Goal: Information Seeking & Learning: Learn about a topic

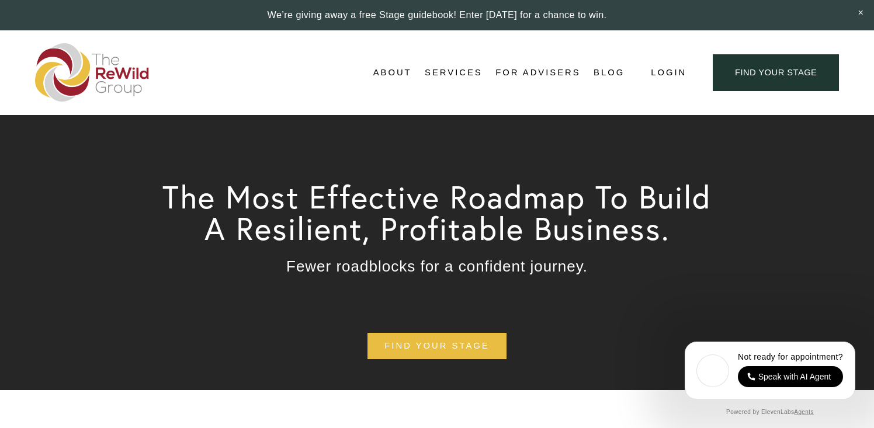
click at [535, 71] on link "For Advisers" at bounding box center [538, 73] width 85 height 18
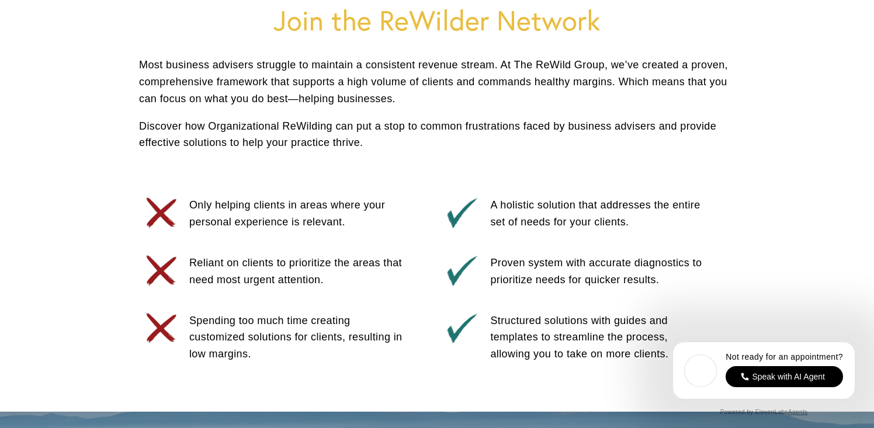
scroll to position [559, 0]
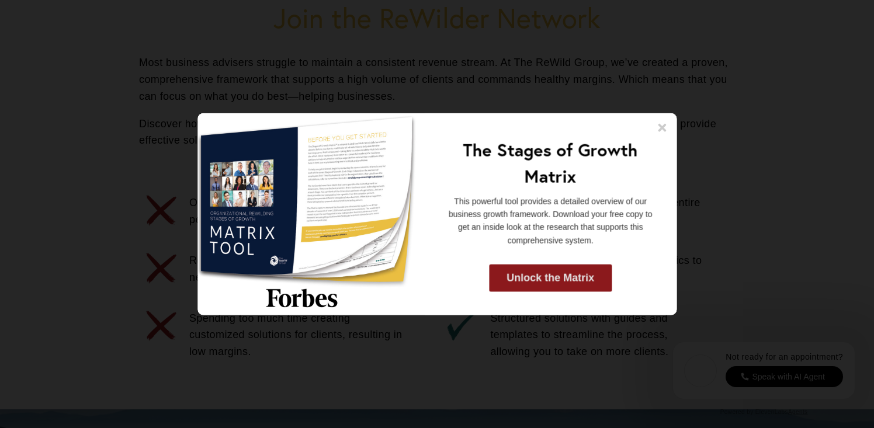
click at [552, 272] on link "Unlock the Matrix" at bounding box center [550, 278] width 123 height 27
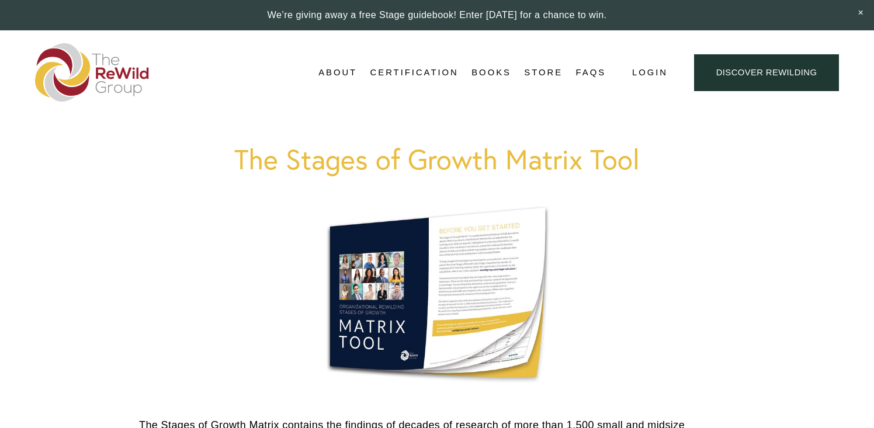
click at [542, 69] on link "Store" at bounding box center [543, 73] width 39 height 18
click at [428, 69] on link "Certification" at bounding box center [415, 73] width 88 height 18
click at [0, 0] on link "Adviser Certification" at bounding box center [0, 0] width 0 height 0
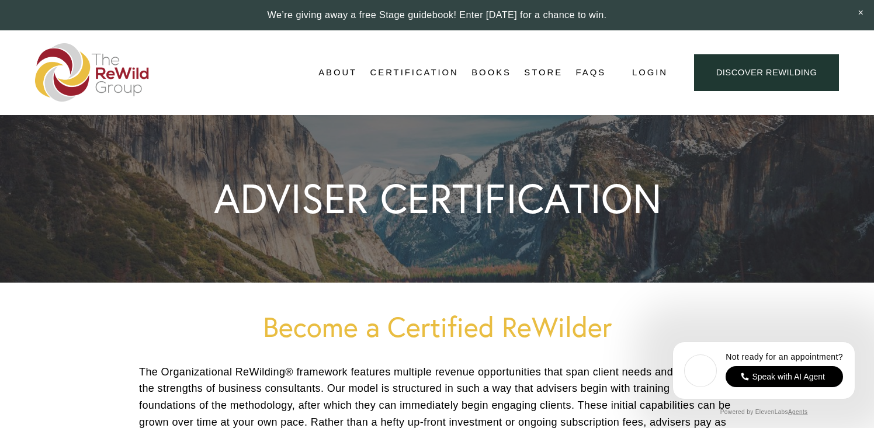
click at [495, 64] on link "Books" at bounding box center [492, 73] width 40 height 18
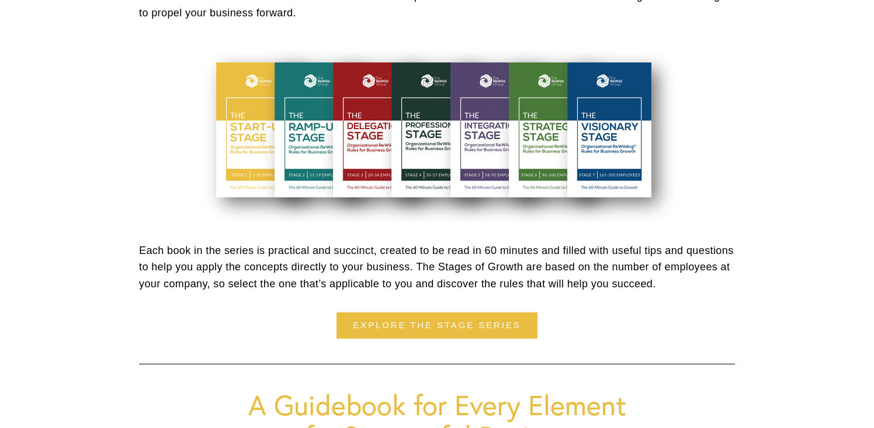
scroll to position [469, 0]
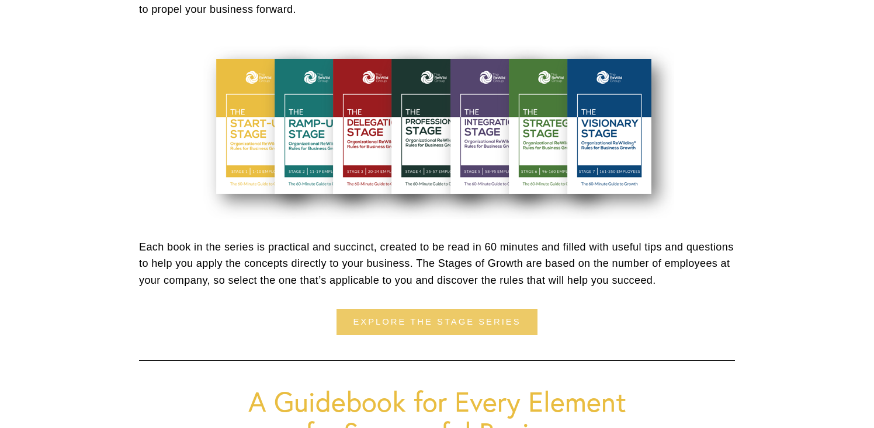
click at [432, 321] on link "explore the stage series" at bounding box center [438, 322] width 202 height 26
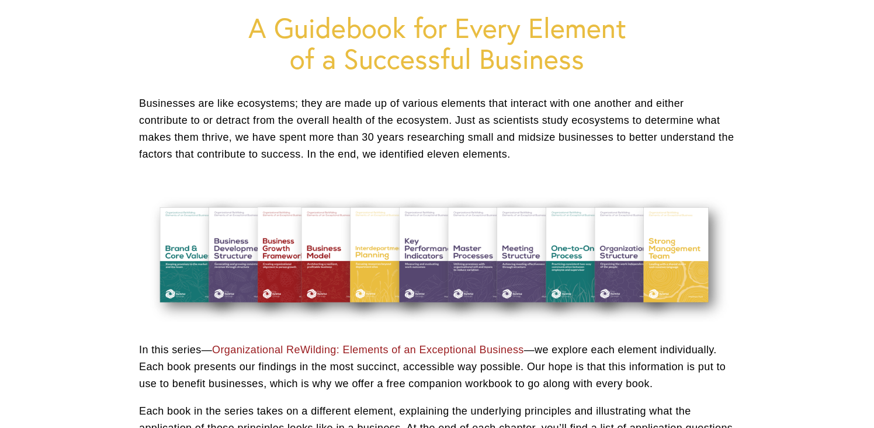
scroll to position [853, 0]
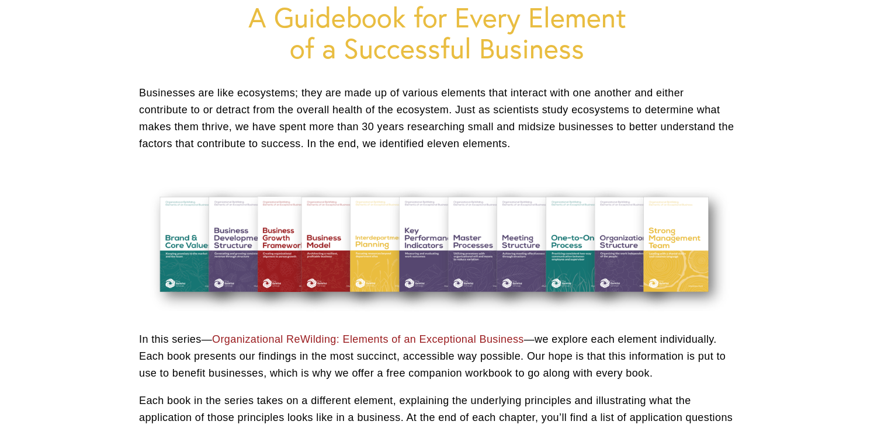
click at [617, 243] on div at bounding box center [437, 242] width 596 height 140
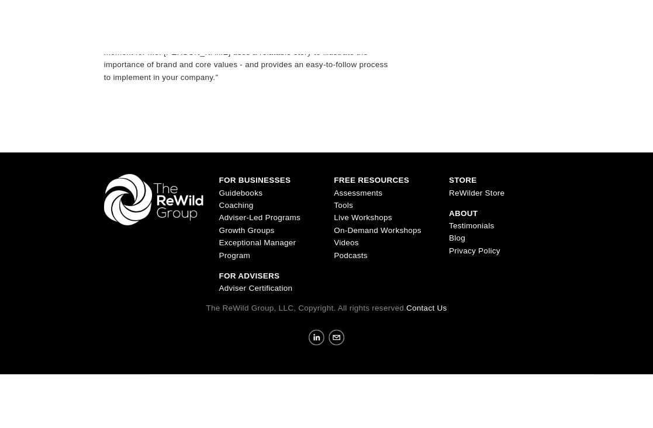
scroll to position [1876, 0]
